Goal: Task Accomplishment & Management: Manage account settings

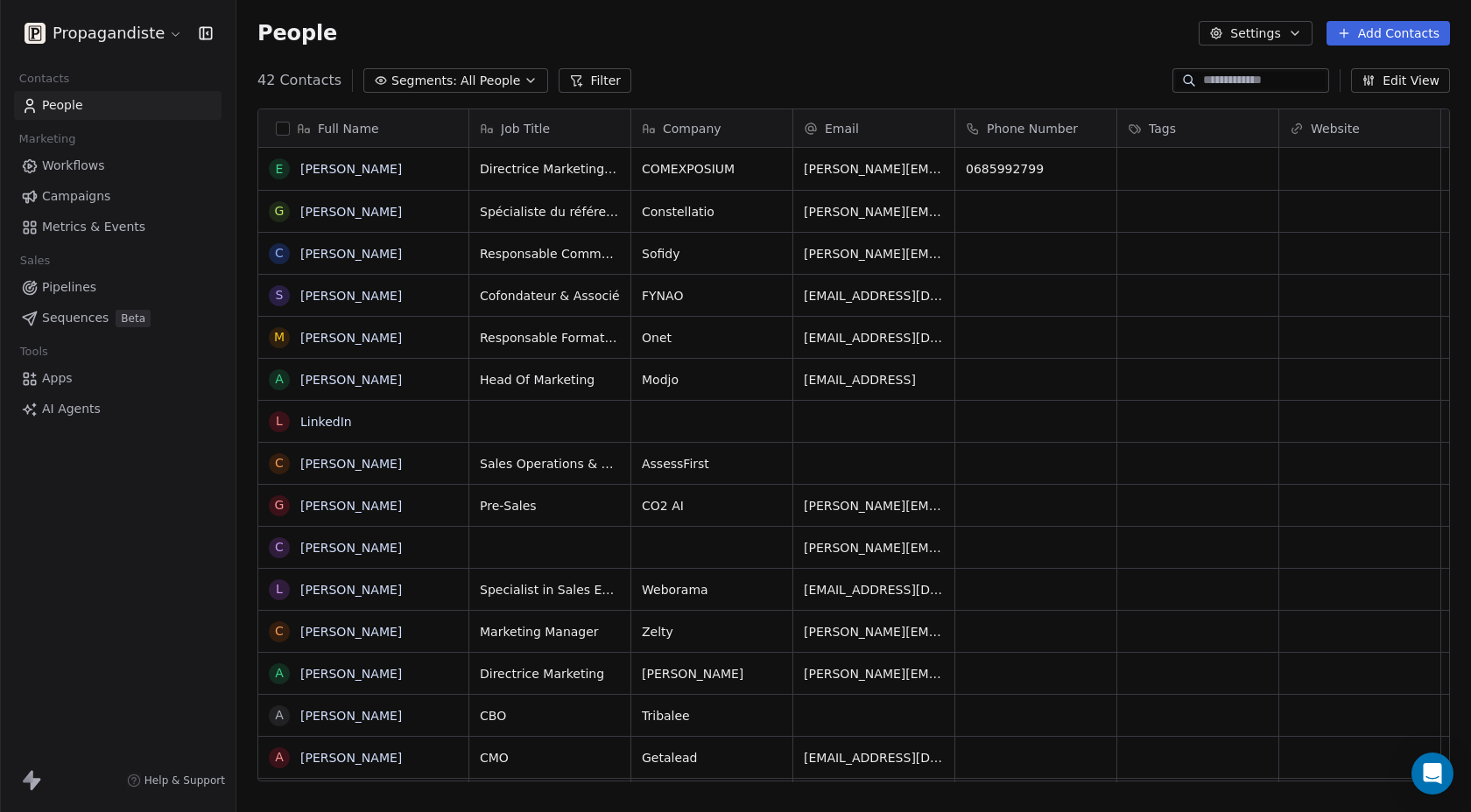
scroll to position [716, 1235]
click at [82, 279] on span "Pipelines" at bounding box center [69, 287] width 54 height 19
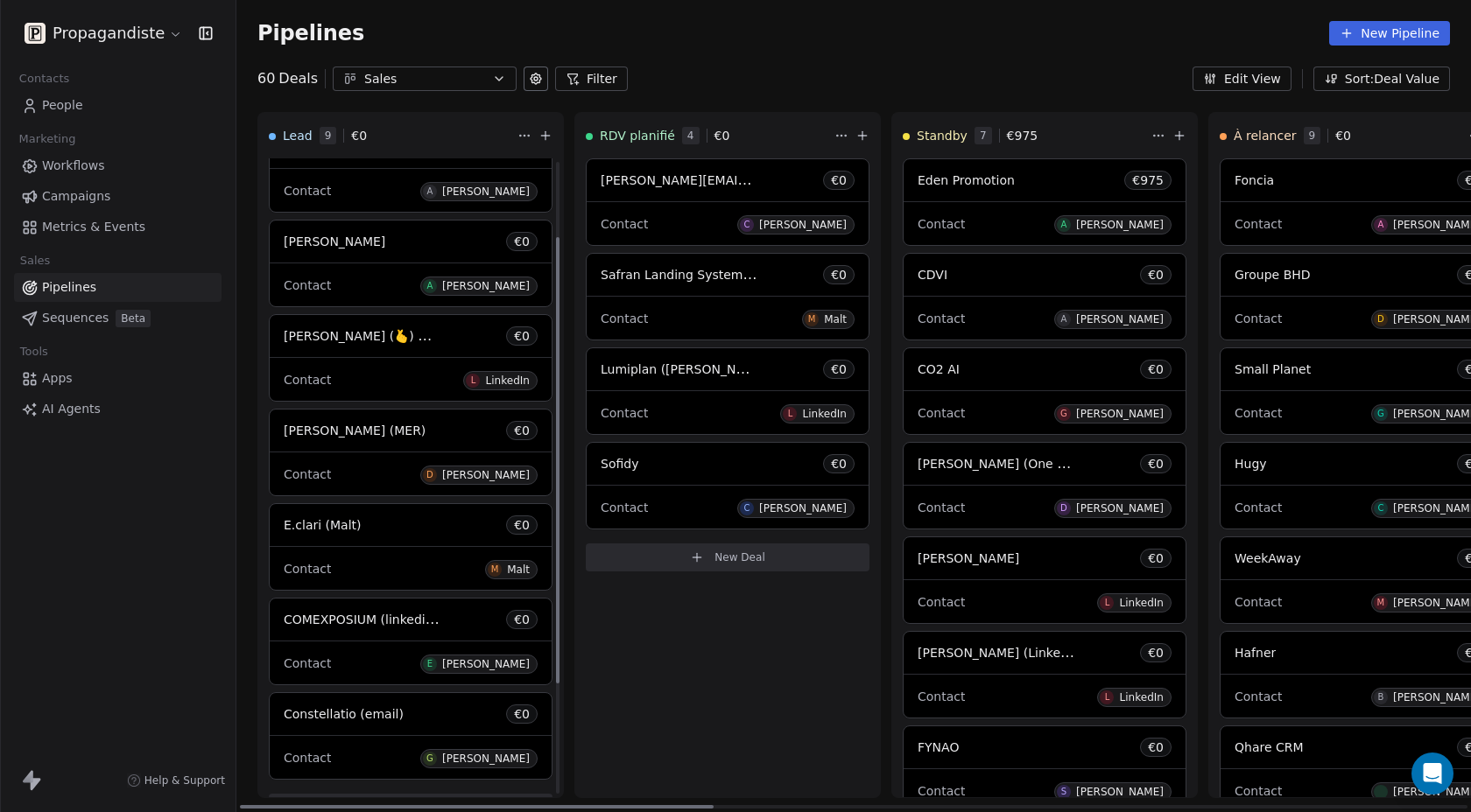
scroll to position [265, 0]
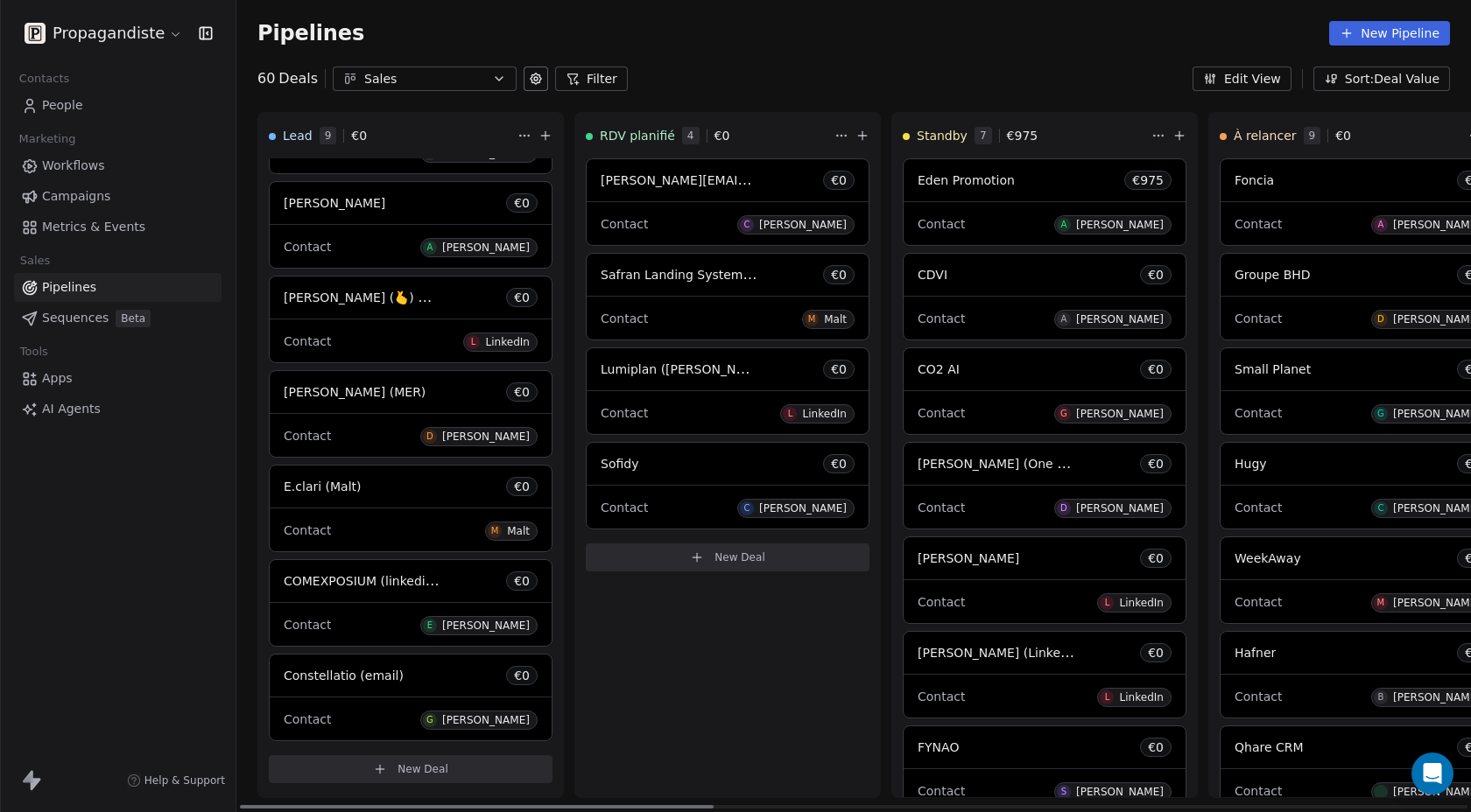
click at [361, 686] on div "Constellatio (email) € 0" at bounding box center [411, 675] width 282 height 42
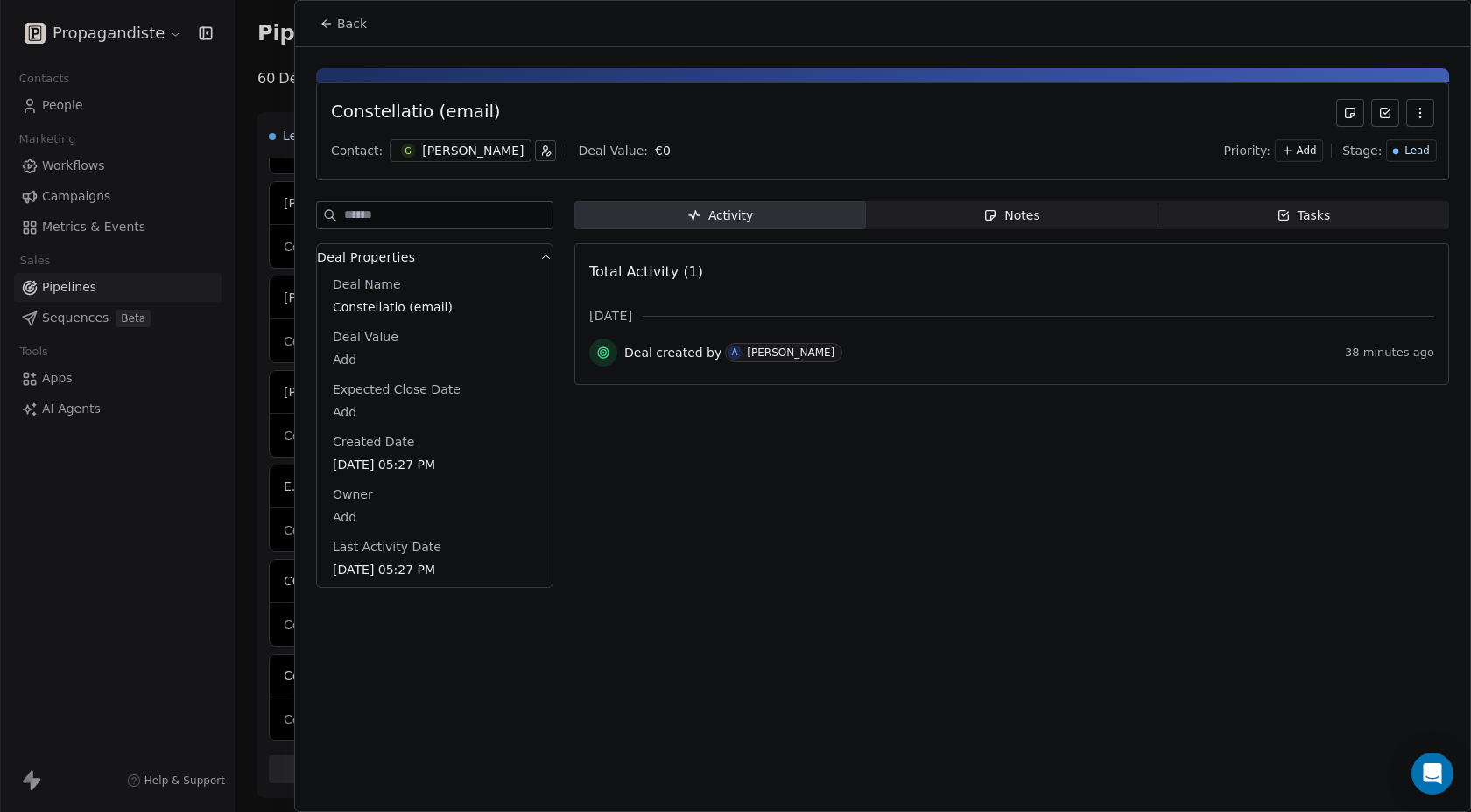
click at [1419, 149] on span "Lead" at bounding box center [1418, 151] width 26 height 15
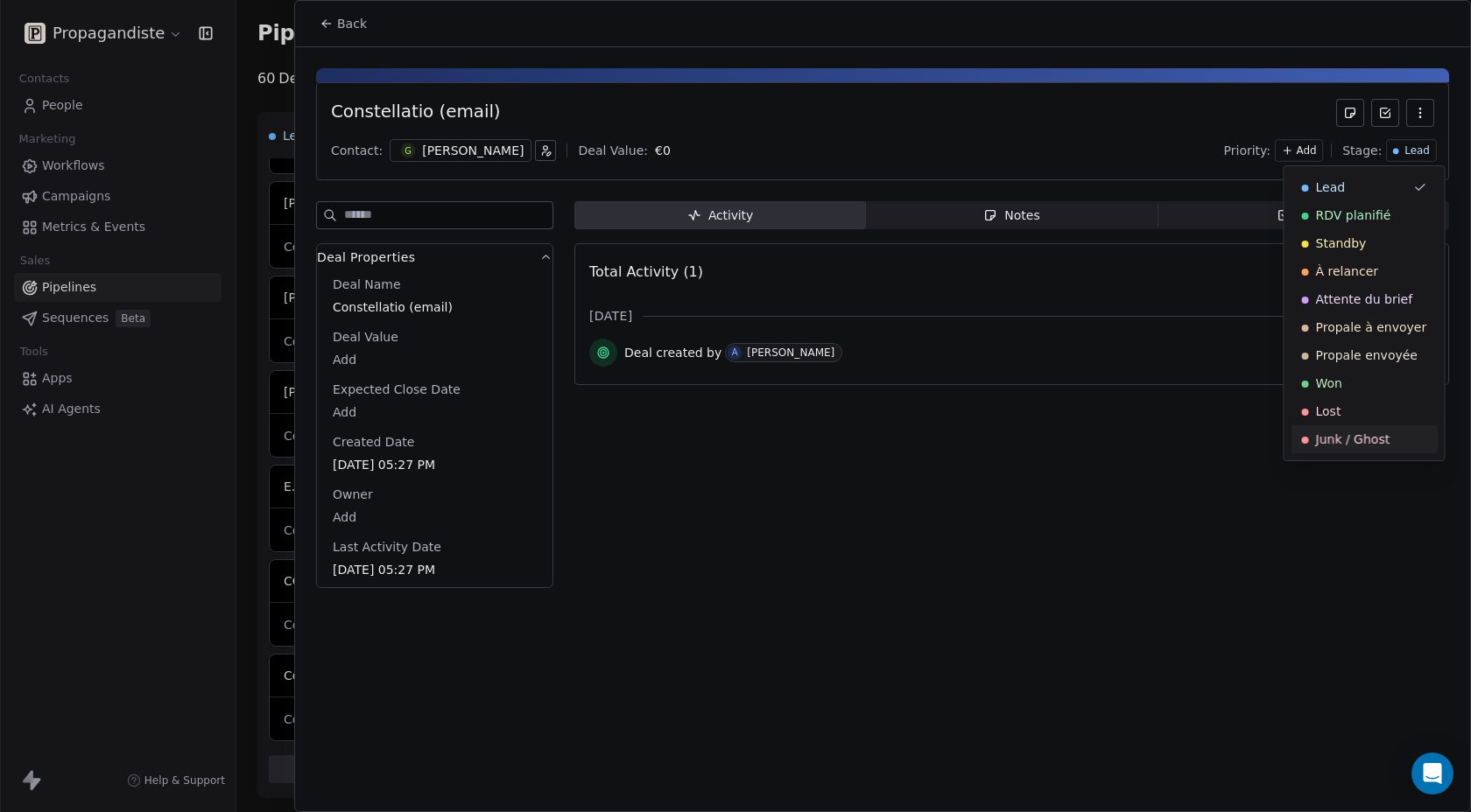
click at [1358, 443] on span "Junk / Ghost" at bounding box center [1354, 440] width 75 height 18
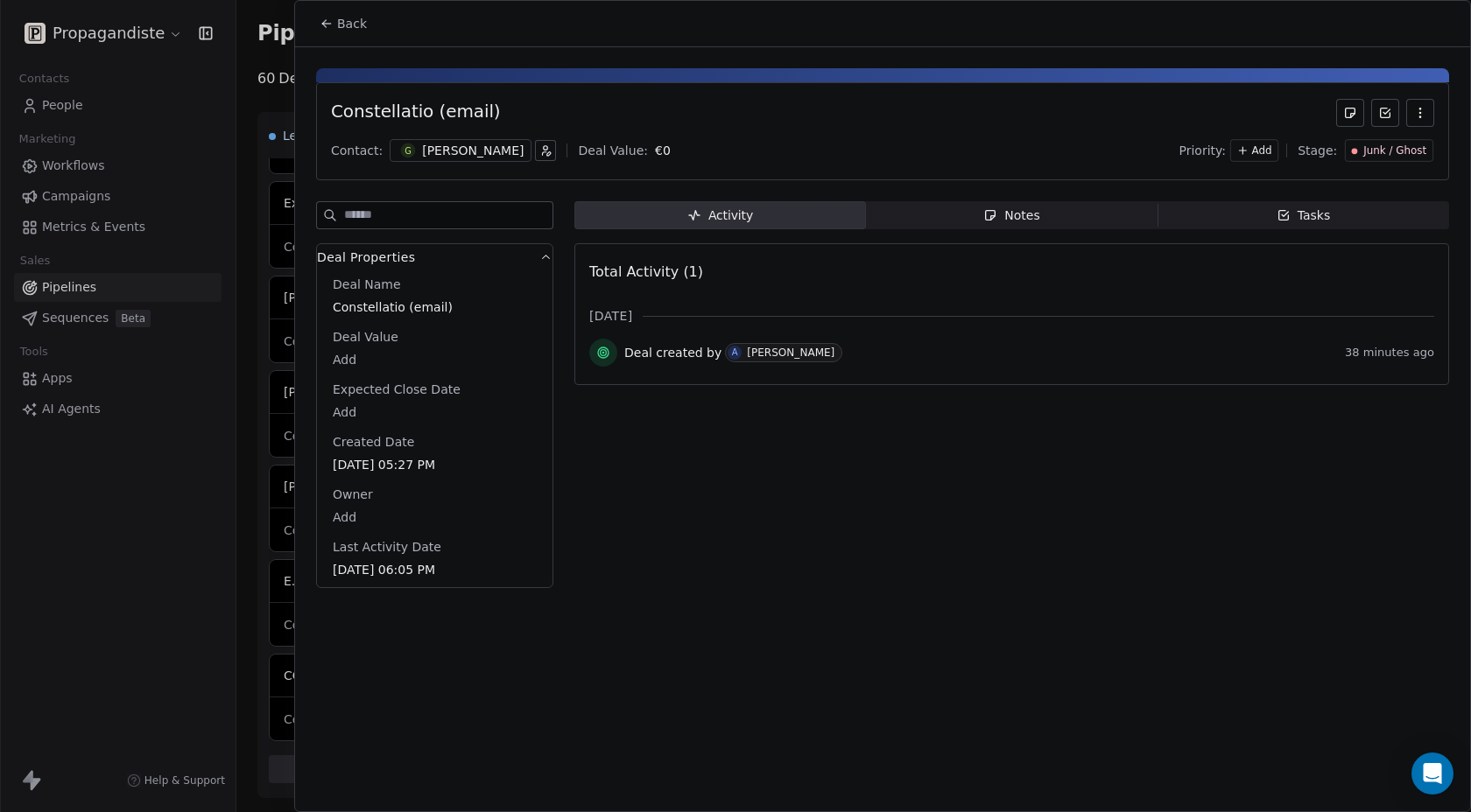
scroll to position [170, 0]
click at [327, 20] on icon at bounding box center [327, 24] width 14 height 14
